Goal: Transaction & Acquisition: Obtain resource

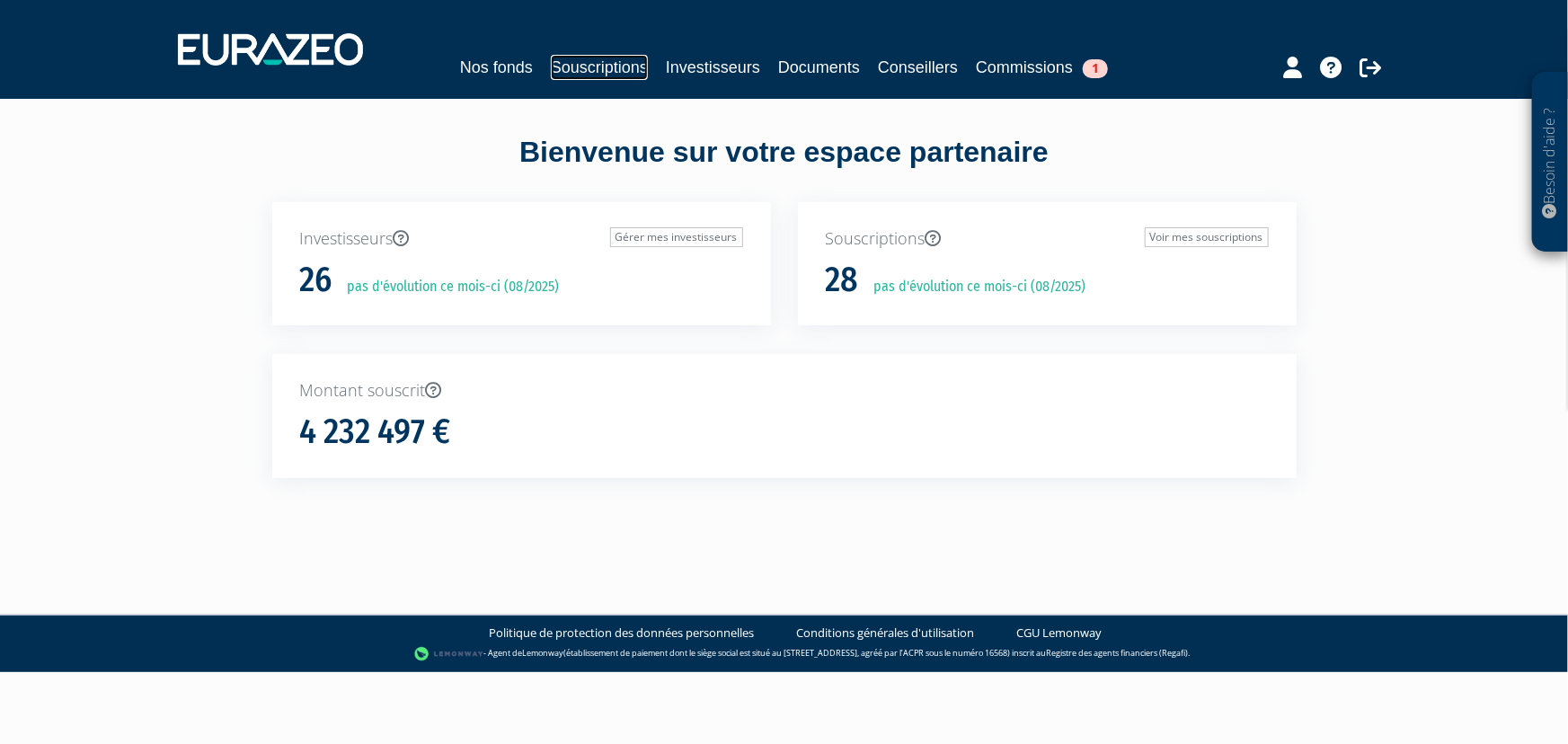
click at [622, 71] on link "Souscriptions" at bounding box center [599, 67] width 97 height 25
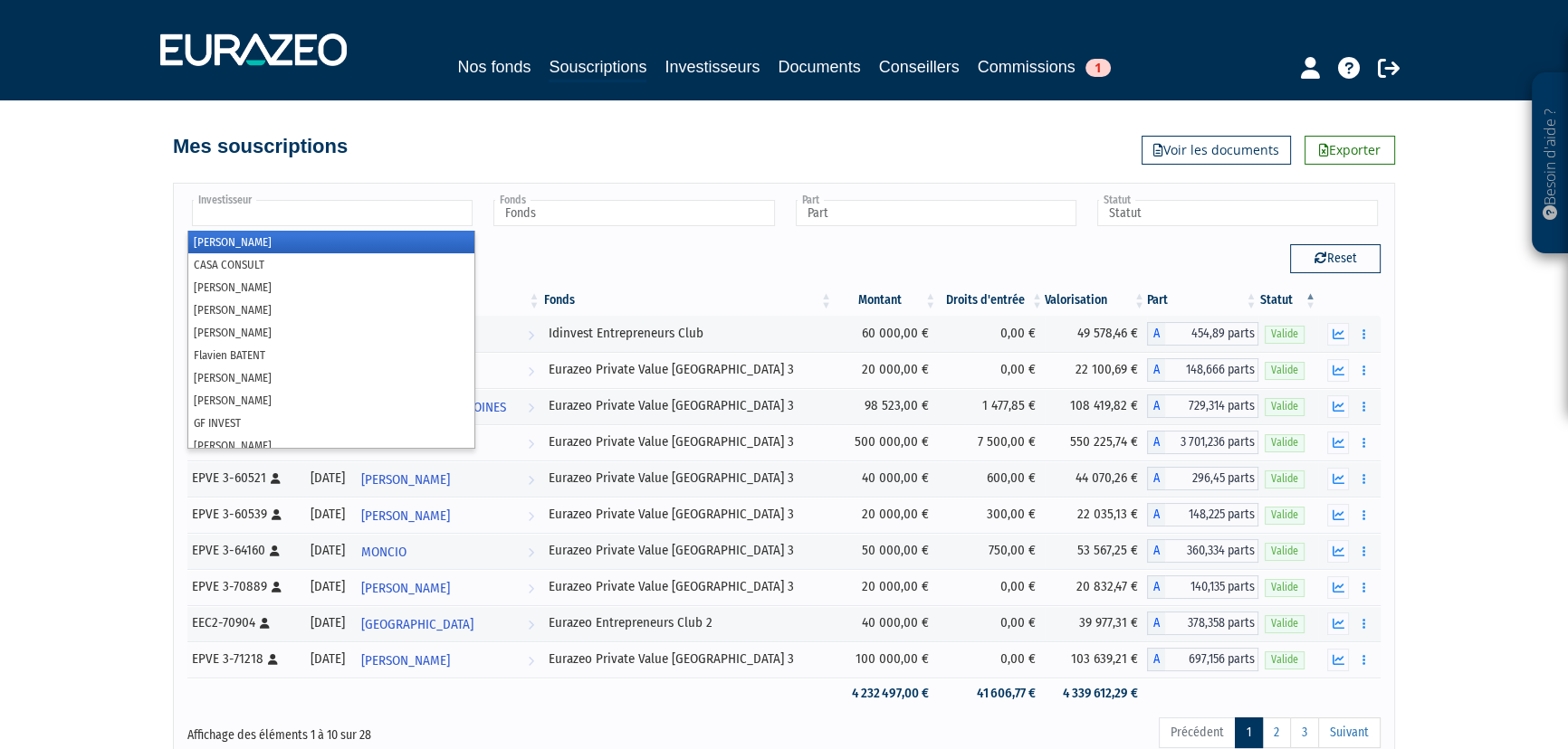
click at [415, 221] on input "text" at bounding box center [332, 213] width 281 height 26
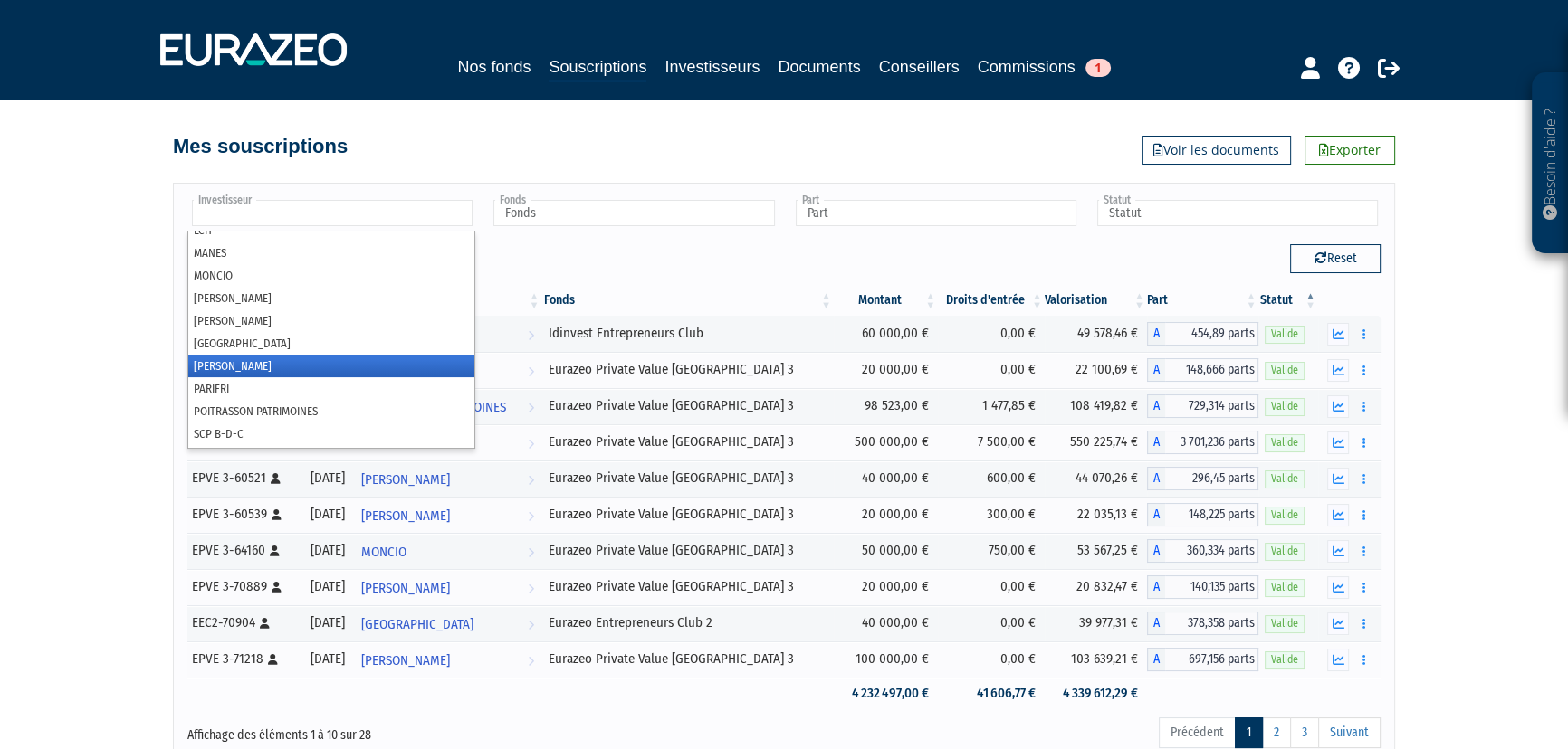
click at [228, 363] on li "[PERSON_NAME]" at bounding box center [331, 365] width 286 height 23
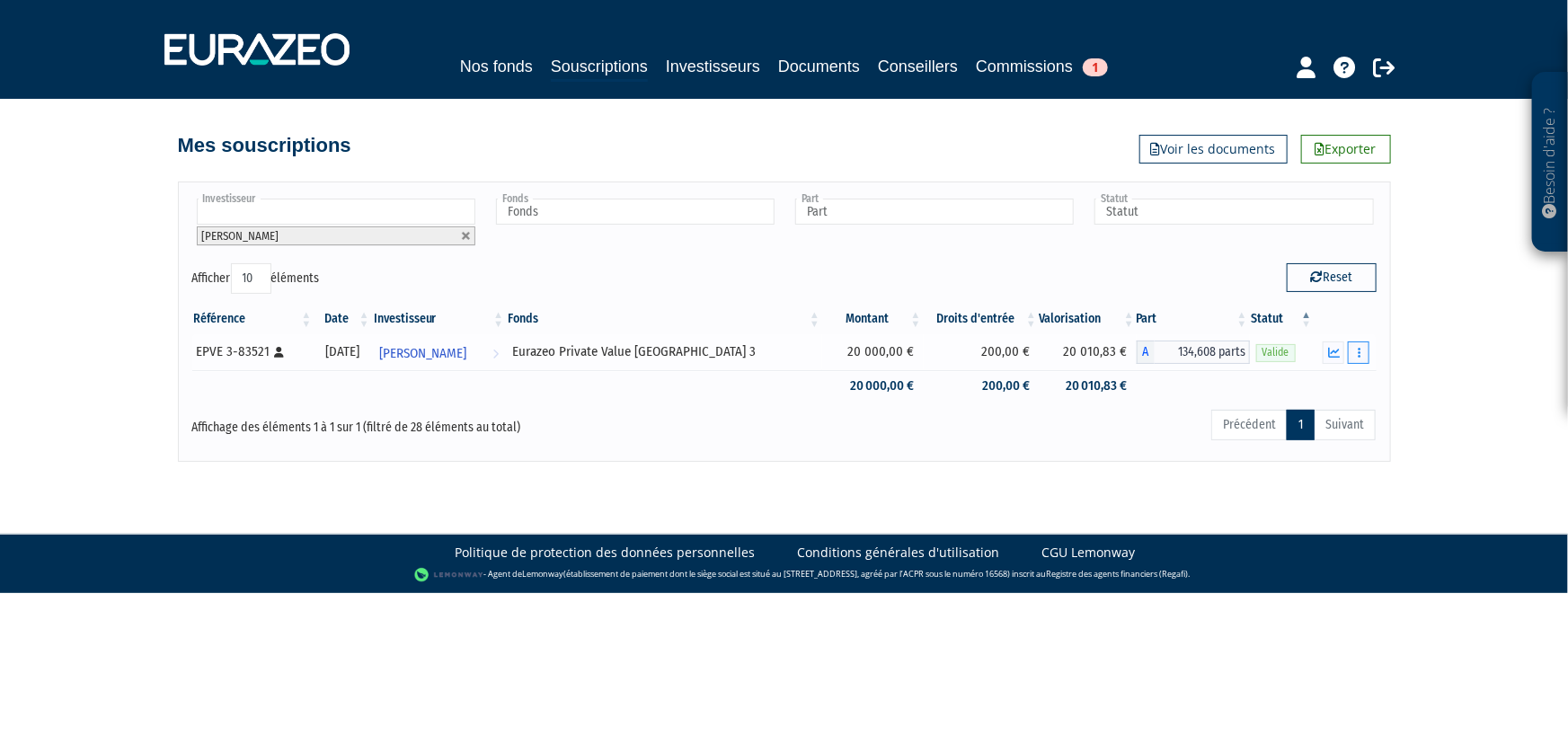
click at [1362, 352] on button "button" at bounding box center [1359, 353] width 22 height 23
click at [1332, 383] on link "Documents" at bounding box center [1320, 385] width 90 height 29
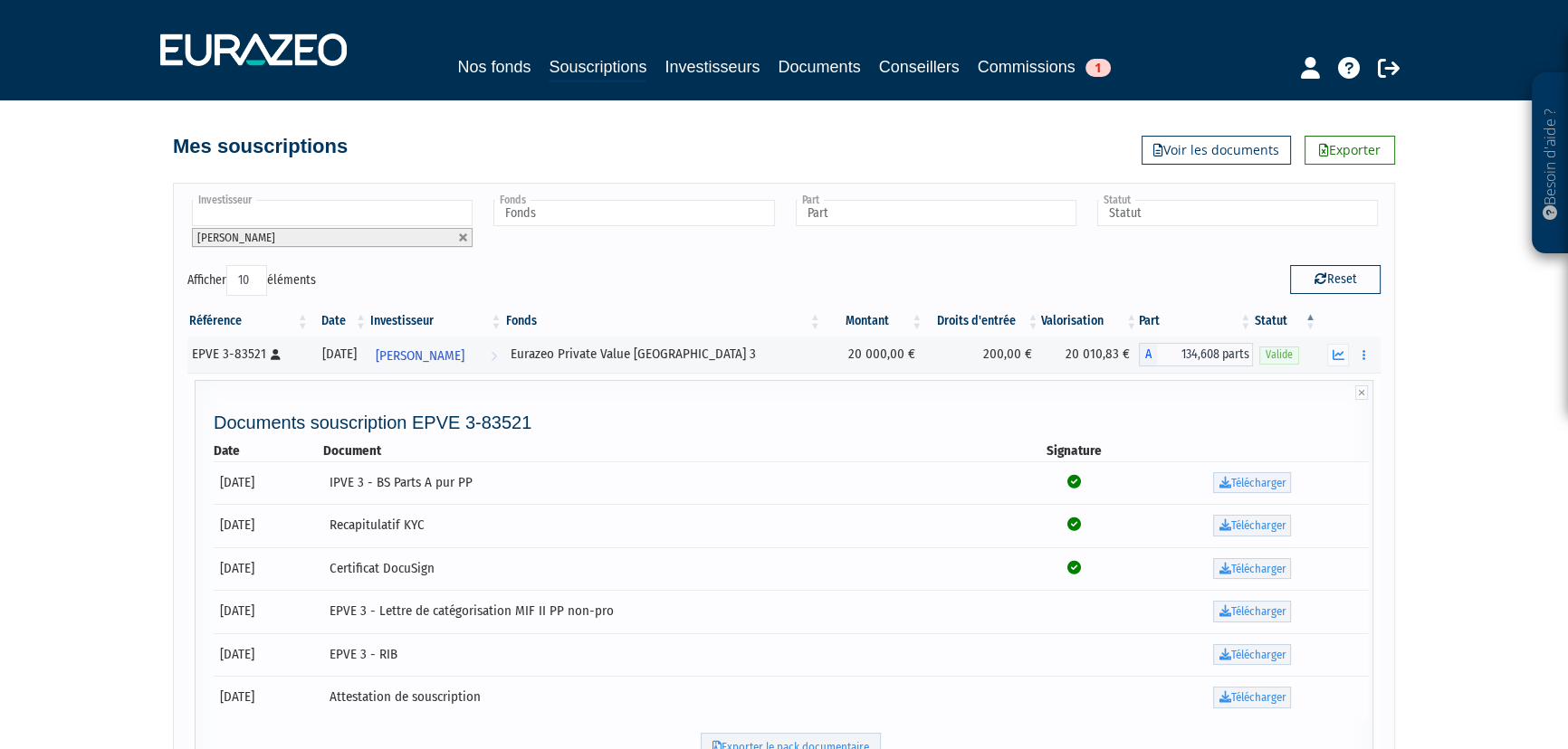
click at [1235, 479] on link "Télécharger" at bounding box center [1251, 483] width 78 height 22
click at [1224, 532] on link "Télécharger" at bounding box center [1251, 526] width 78 height 22
click at [1225, 566] on icon at bounding box center [1224, 568] width 12 height 12
click at [1225, 608] on icon at bounding box center [1224, 611] width 12 height 12
click at [1223, 650] on icon at bounding box center [1224, 654] width 12 height 12
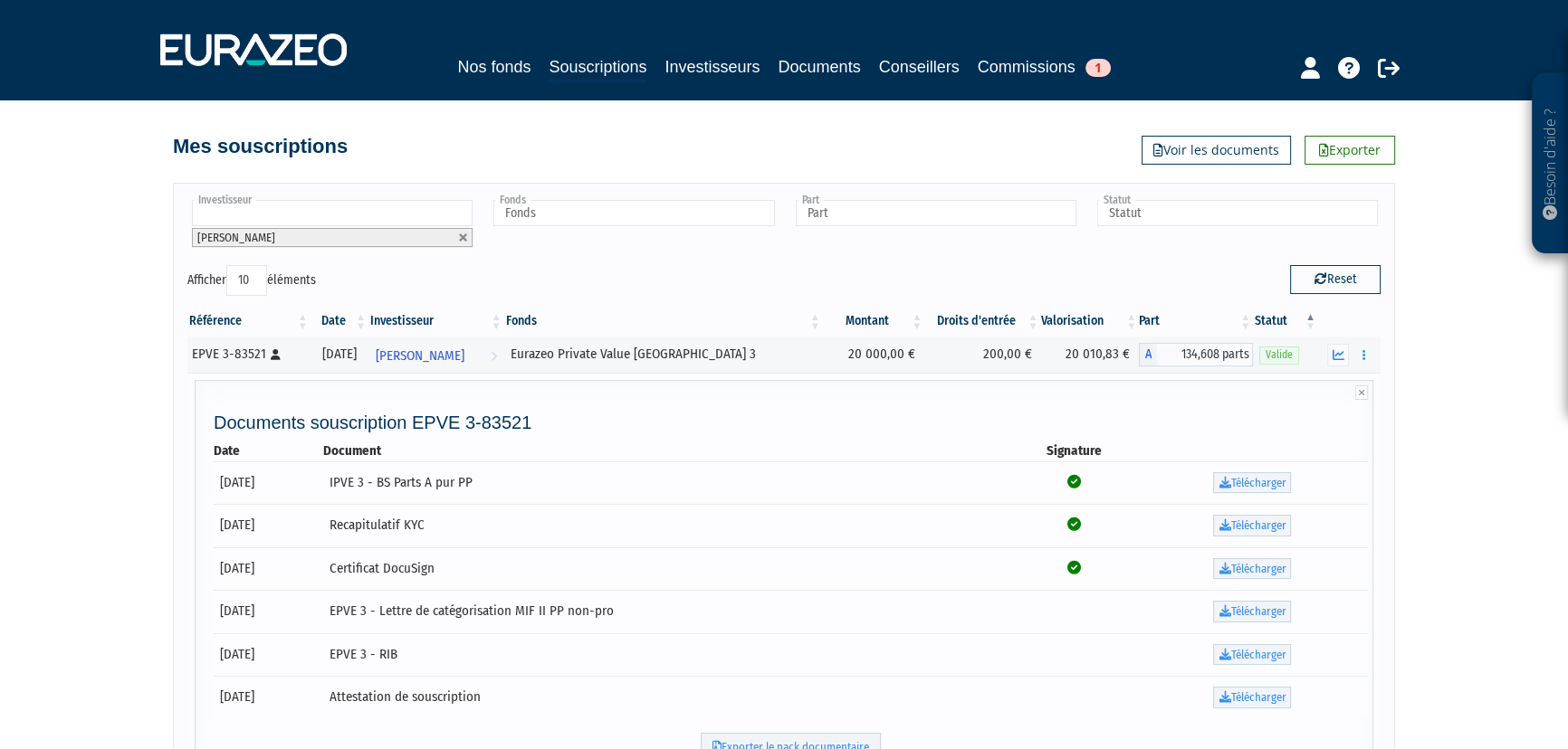
click at [1224, 699] on icon at bounding box center [1224, 696] width 12 height 12
